Goal: Find specific page/section: Find specific page/section

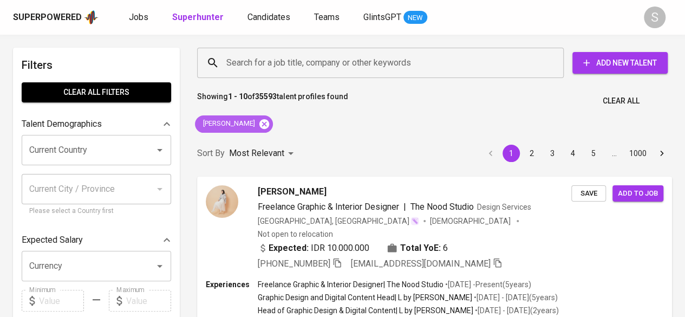
click at [258, 124] on icon at bounding box center [264, 124] width 12 height 12
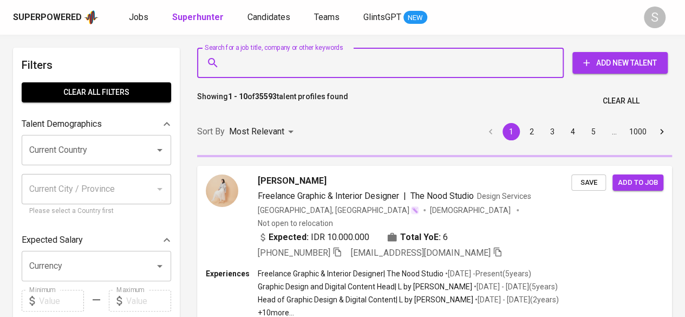
click at [288, 61] on input "Search for a job title, company or other keywords" at bounding box center [383, 63] width 319 height 21
paste input "Dimas Anugrahito"
type input "Dimas Anugrahito"
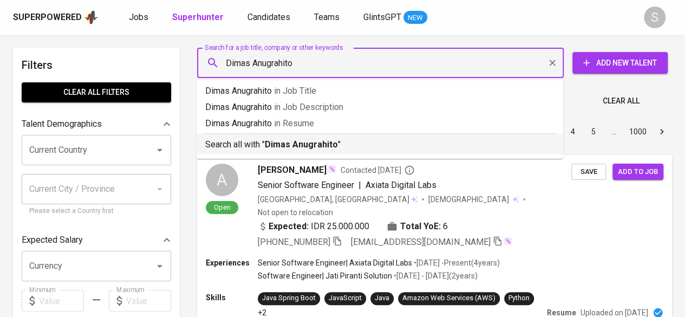
drag, startPoint x: 300, startPoint y: 145, endPoint x: 217, endPoint y: 101, distance: 94.0
click at [302, 147] on b "Dimas Anugrahito" at bounding box center [301, 144] width 73 height 10
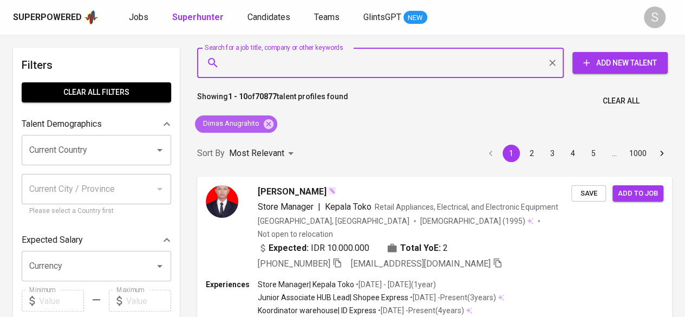
drag, startPoint x: 270, startPoint y: 123, endPoint x: 253, endPoint y: 64, distance: 60.7
click at [271, 123] on icon at bounding box center [269, 124] width 10 height 10
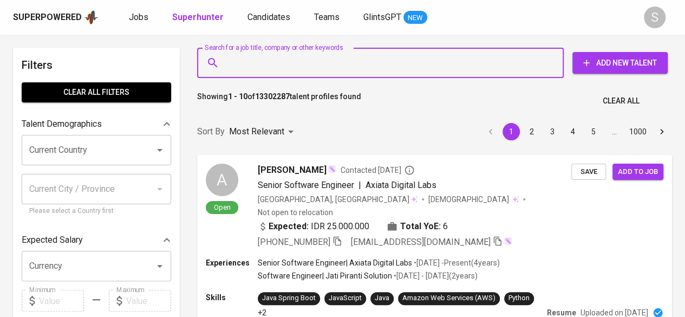
paste input "Dimas Anugrahito"
type input "Dimas Anugrahito"
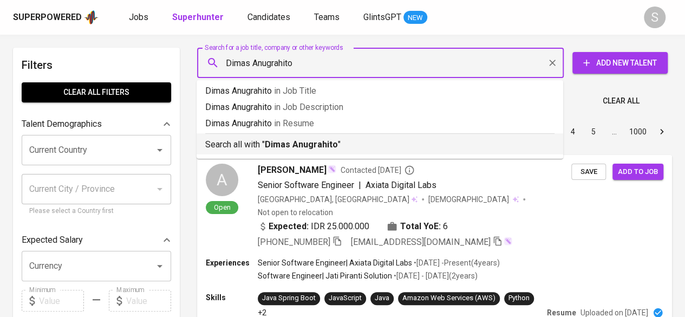
drag, startPoint x: 273, startPoint y: 139, endPoint x: 249, endPoint y: 133, distance: 25.1
click at [273, 139] on p "Search all with " [PERSON_NAME] "" at bounding box center [379, 144] width 349 height 13
